Goal: Navigation & Orientation: Find specific page/section

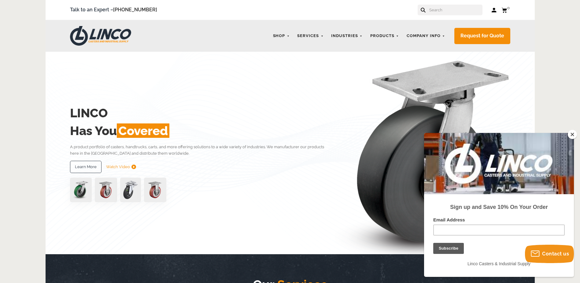
click at [573, 133] on button "Close" at bounding box center [572, 134] width 9 height 9
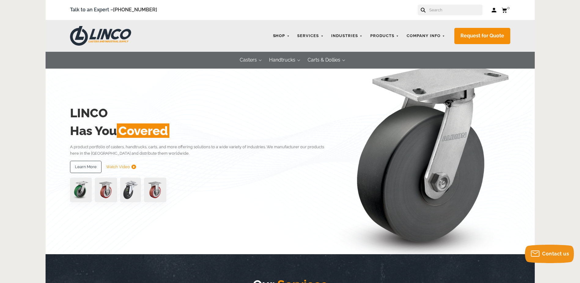
click at [288, 36] on link "Shop" at bounding box center [281, 36] width 23 height 12
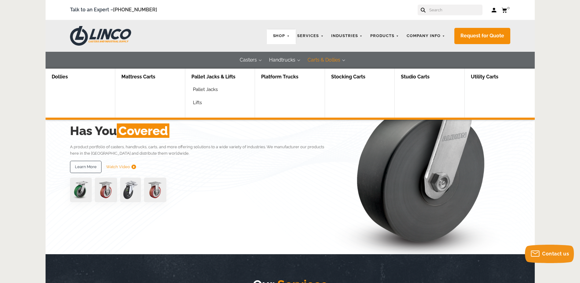
click at [316, 59] on button "Carts & Dollies" at bounding box center [324, 60] width 45 height 17
click at [332, 58] on button "Carts & Dollies" at bounding box center [324, 60] width 45 height 17
click at [212, 76] on link "Pallet Jacks & Lifts" at bounding box center [213, 77] width 56 height 17
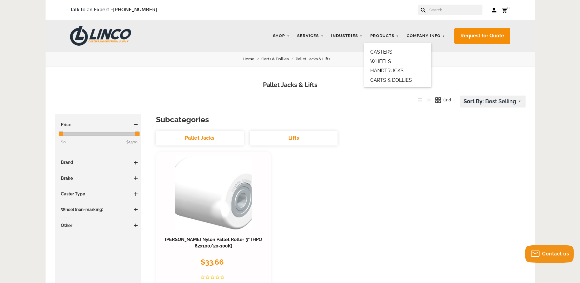
click at [380, 77] on link "CARTS & DOLLIES" at bounding box center [391, 80] width 42 height 6
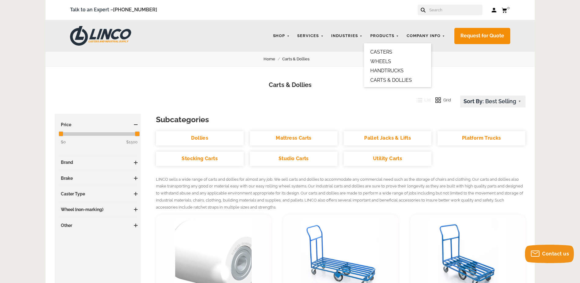
click at [391, 69] on link "HANDTRUCKS" at bounding box center [386, 71] width 33 height 6
